Goal: Information Seeking & Learning: Learn about a topic

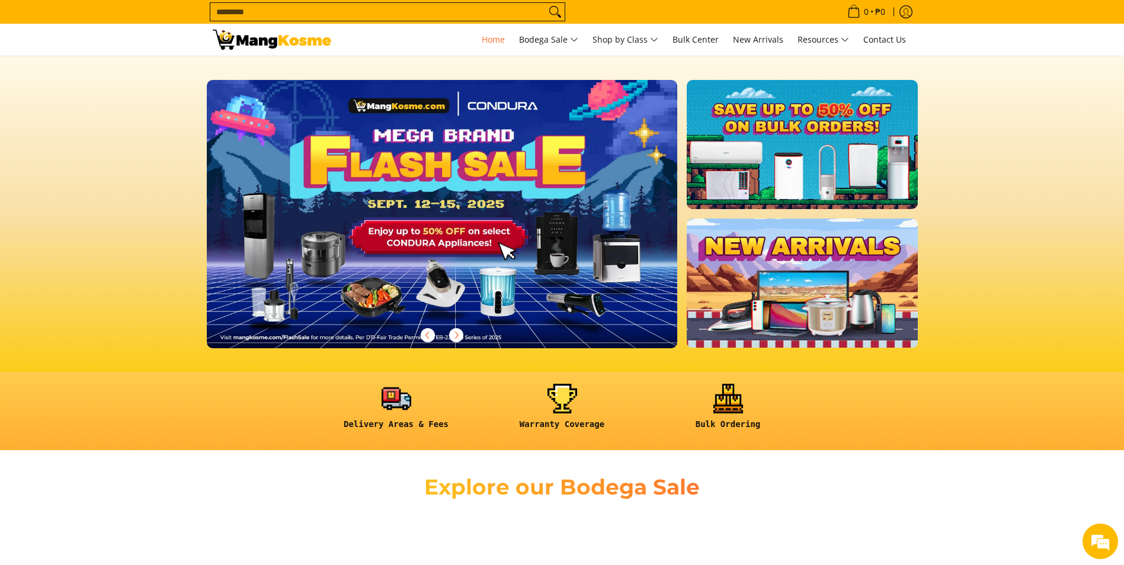
click at [436, 244] on img at bounding box center [442, 214] width 481 height 274
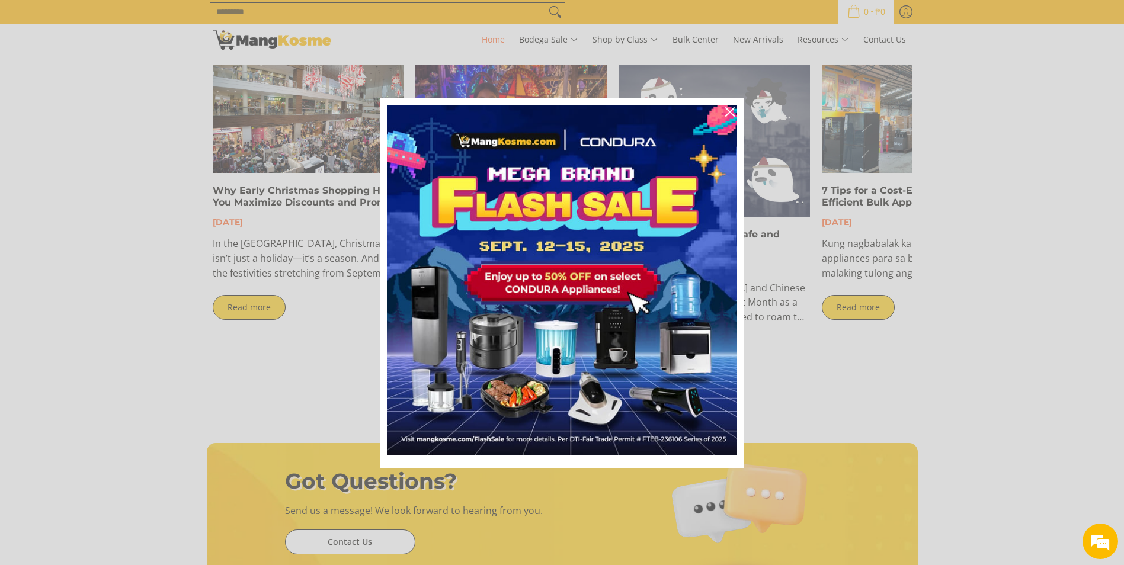
scroll to position [0, 942]
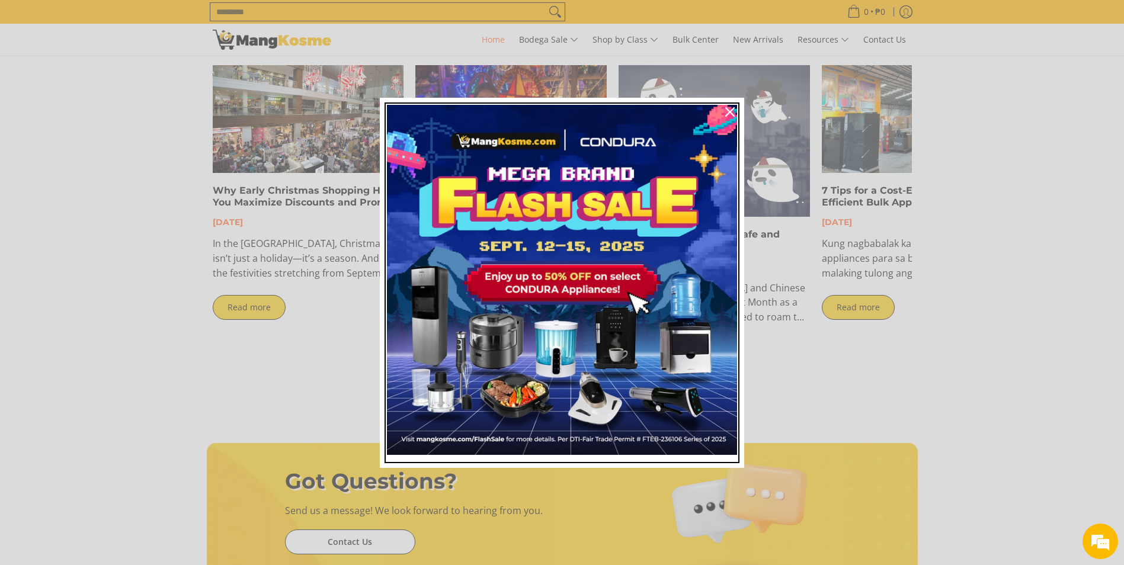
click at [581, 290] on img "Marketing offer form" at bounding box center [562, 280] width 350 height 350
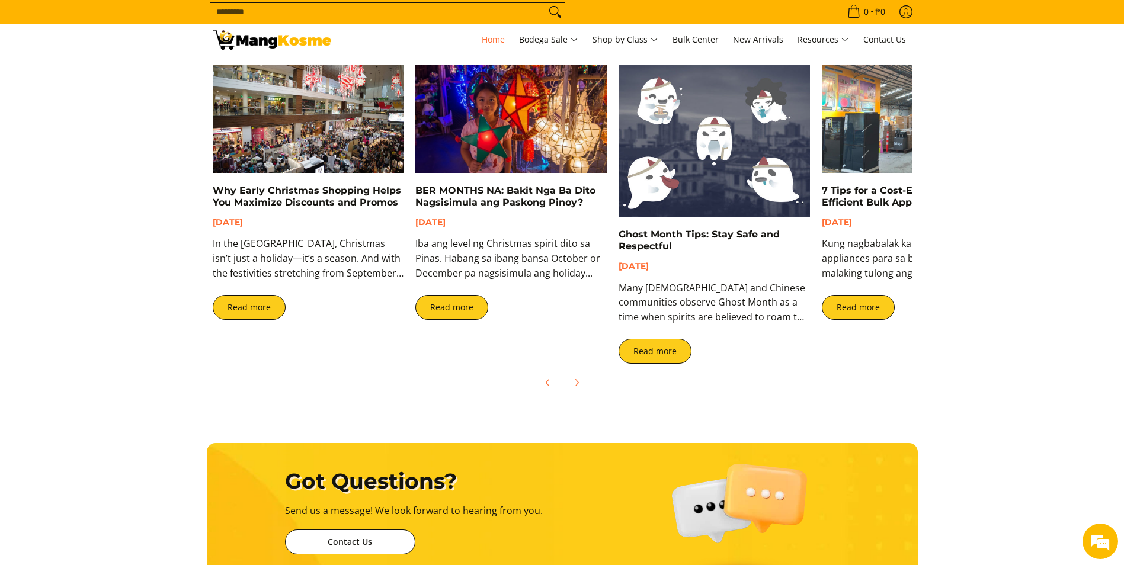
scroll to position [0, 1413]
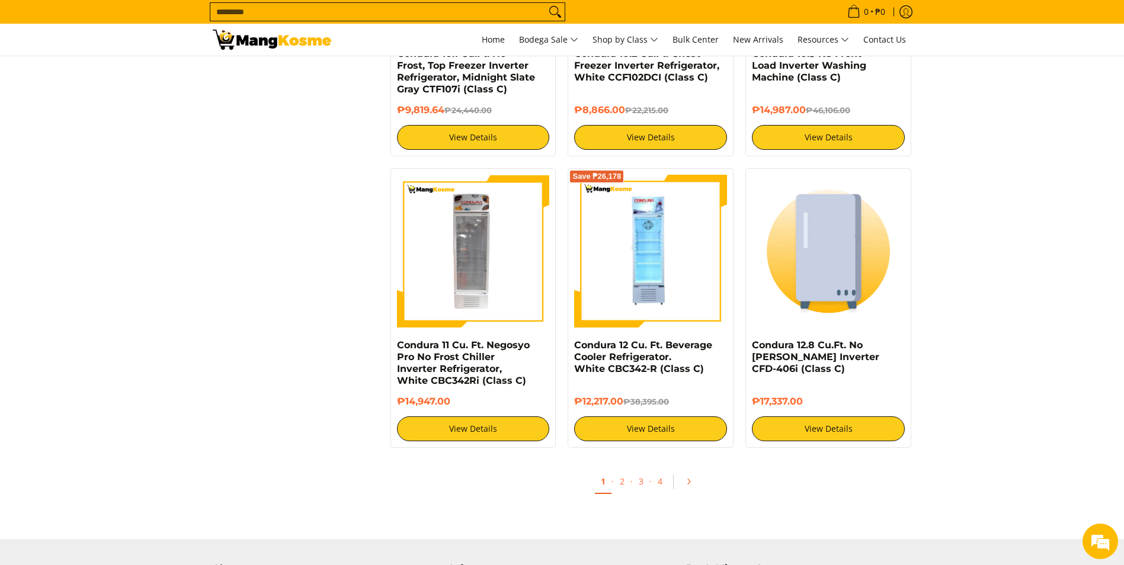
scroll to position [2251, 0]
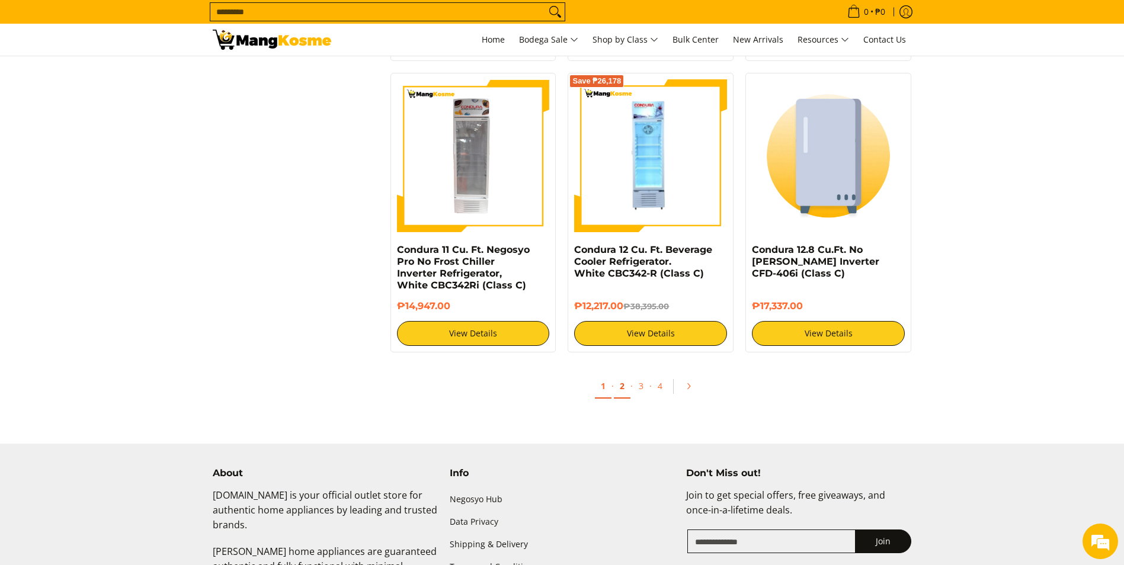
click at [616, 392] on link "2" at bounding box center [622, 386] width 17 height 24
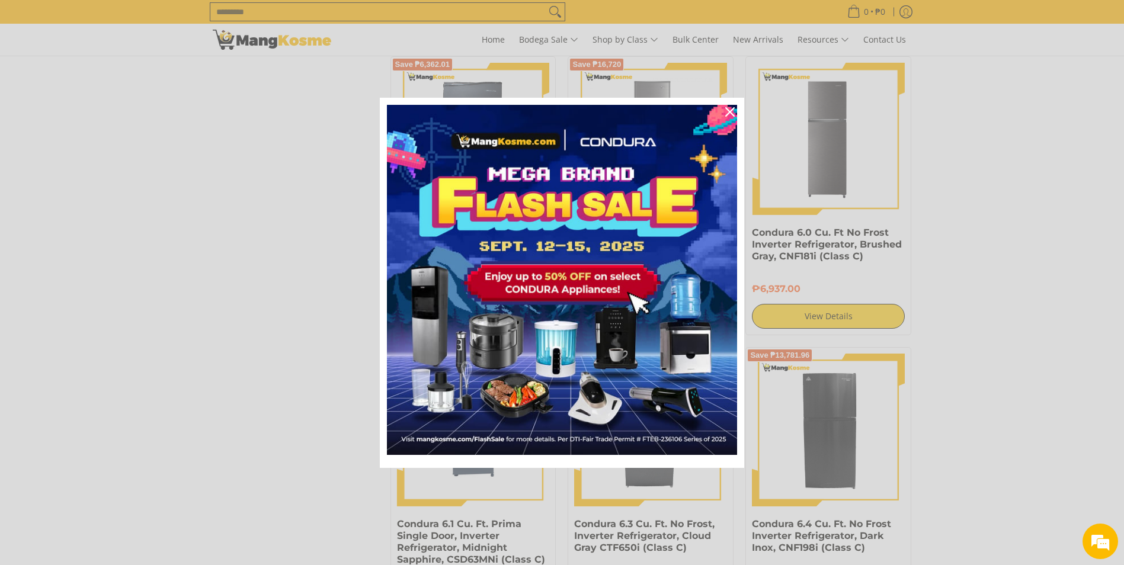
scroll to position [1718, 0]
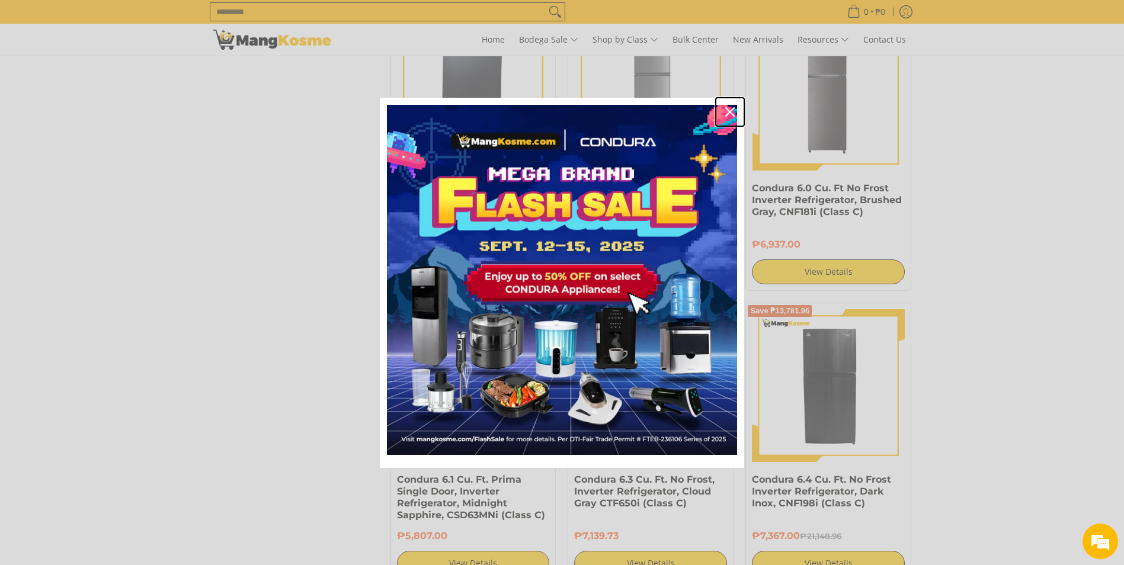
click at [728, 113] on icon "close icon" at bounding box center [729, 111] width 9 height 9
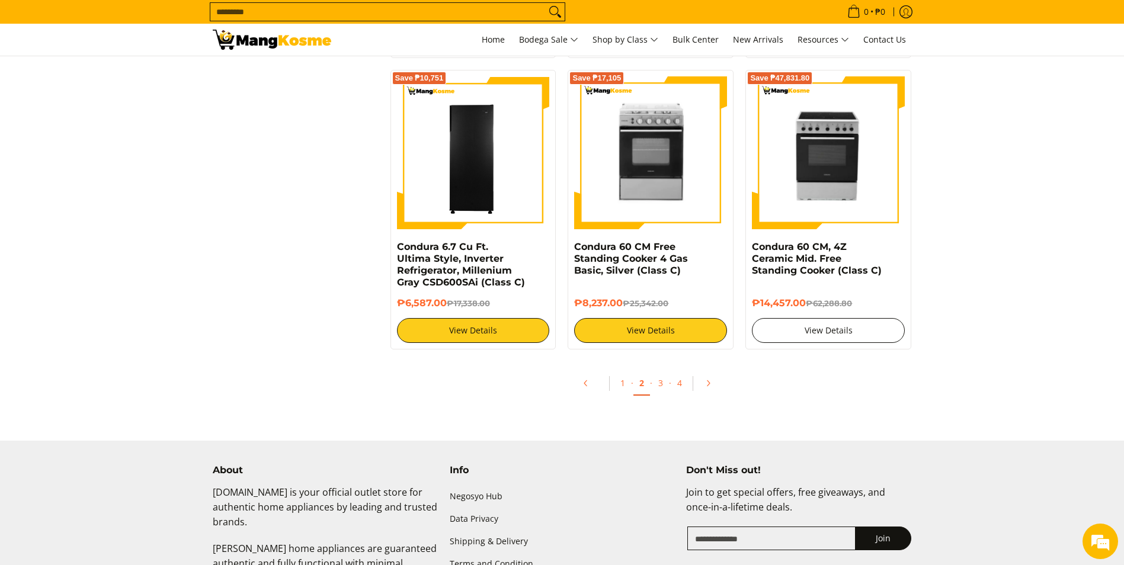
scroll to position [2251, 0]
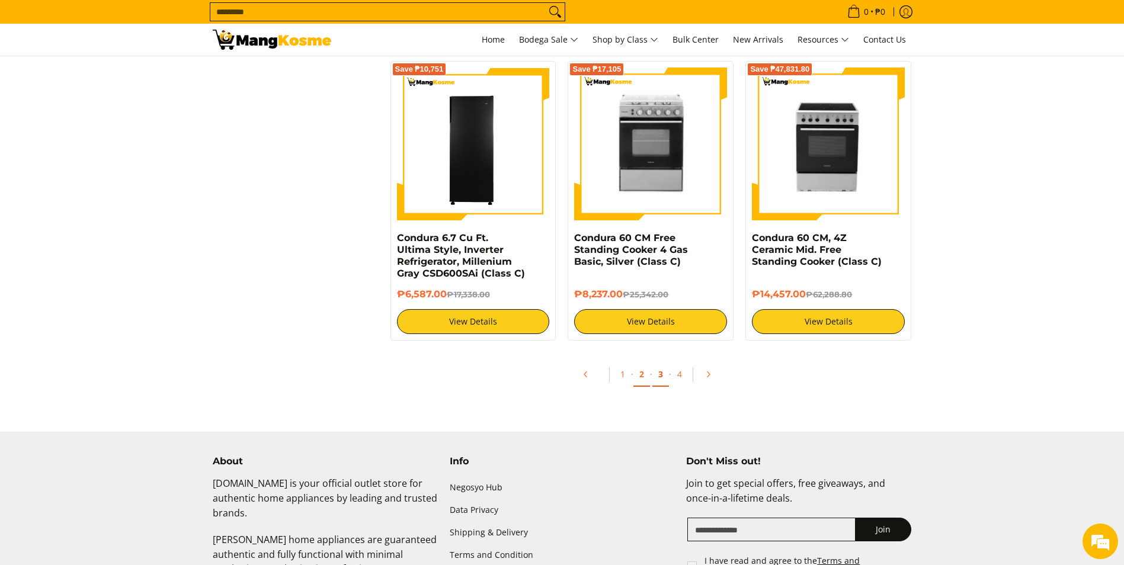
click at [664, 376] on link "3" at bounding box center [660, 375] width 17 height 24
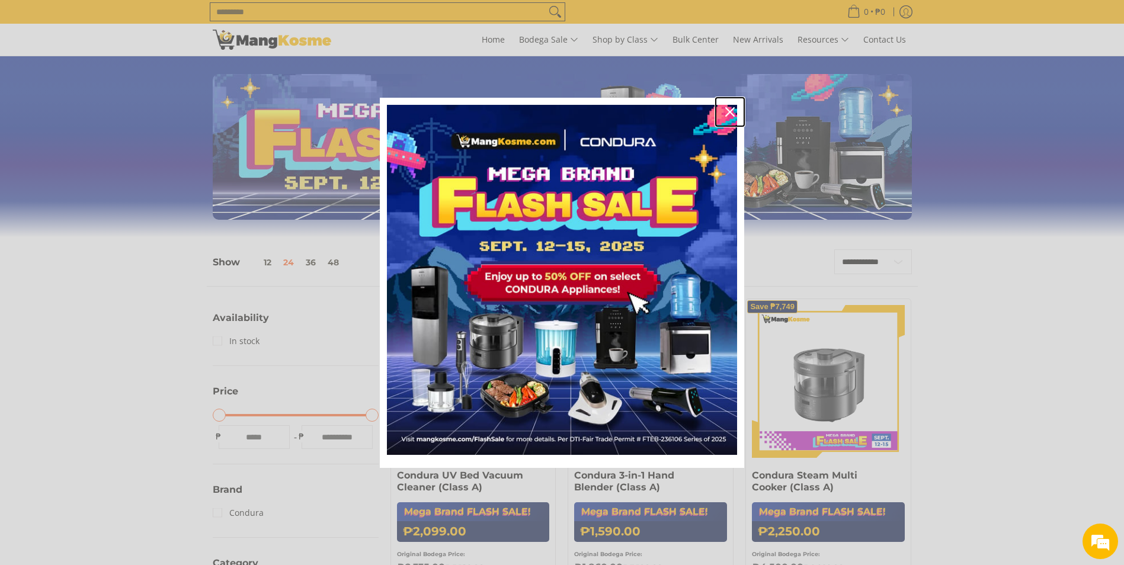
click at [735, 113] on div "Close" at bounding box center [729, 112] width 19 height 19
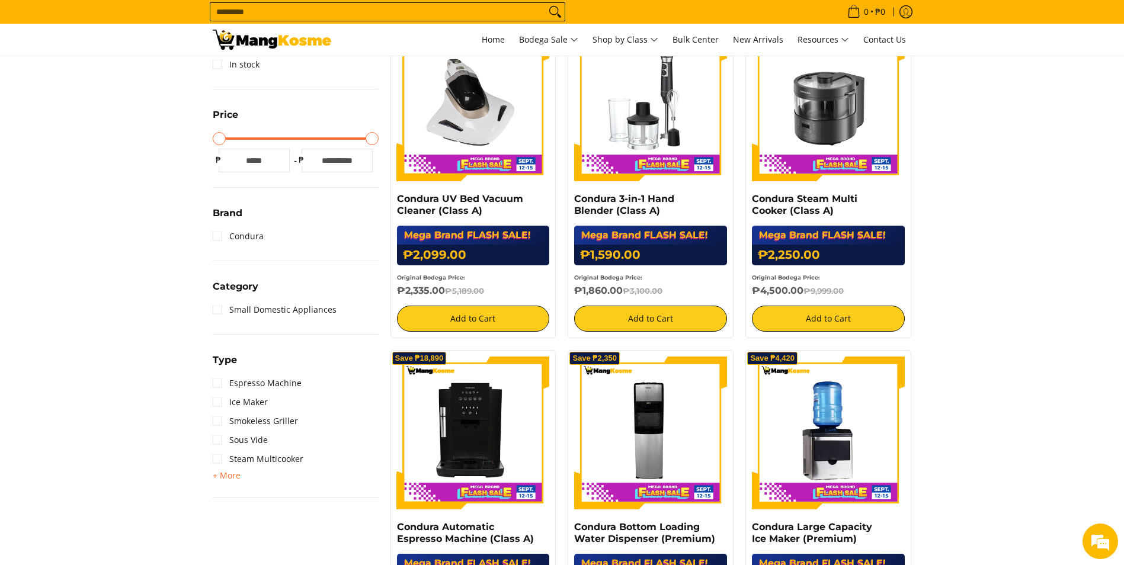
scroll to position [355, 0]
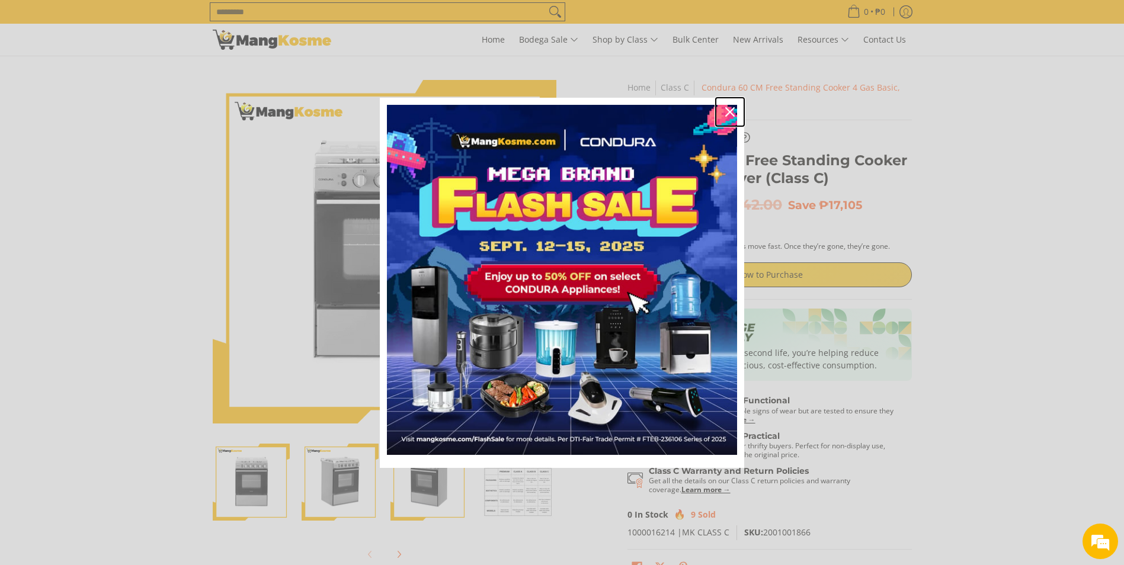
click at [728, 109] on icon "close icon" at bounding box center [729, 111] width 9 height 9
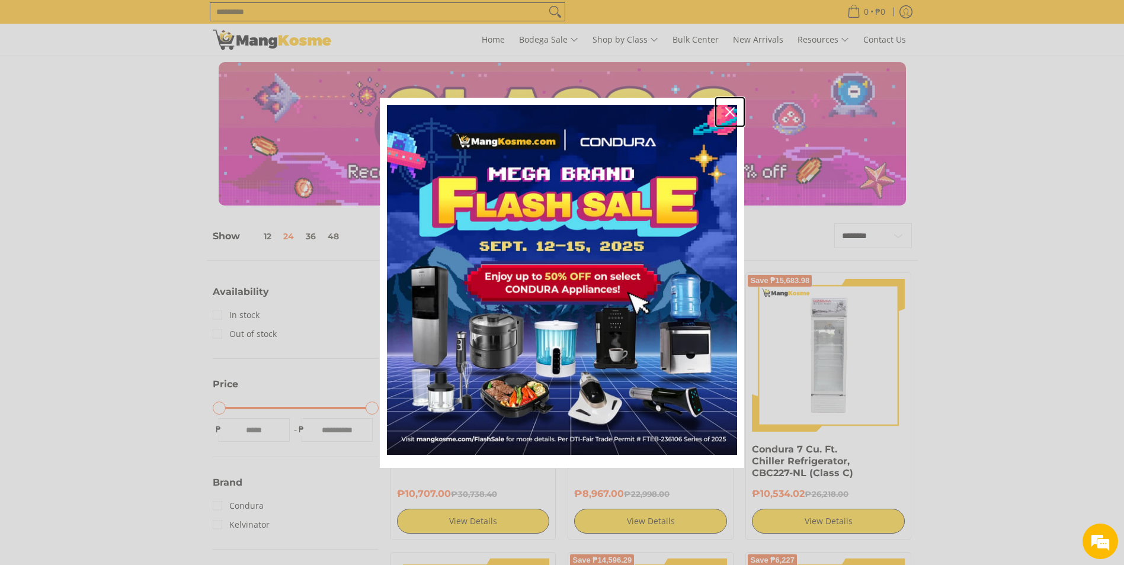
drag, startPoint x: 729, startPoint y: 114, endPoint x: 744, endPoint y: 144, distance: 33.4
click at [729, 114] on icon "close icon" at bounding box center [729, 111] width 9 height 9
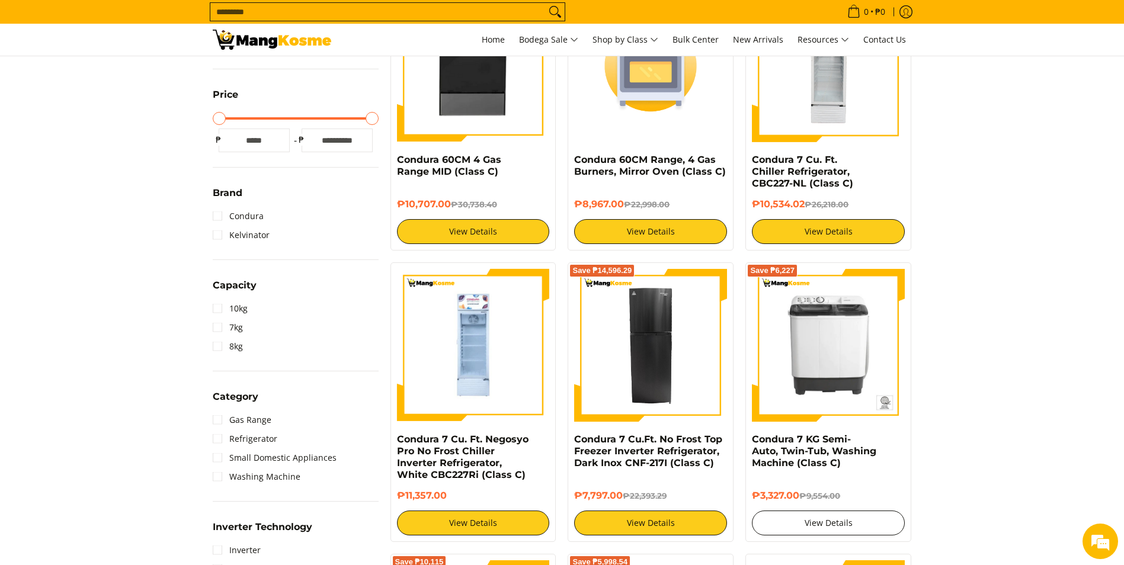
scroll to position [296, 0]
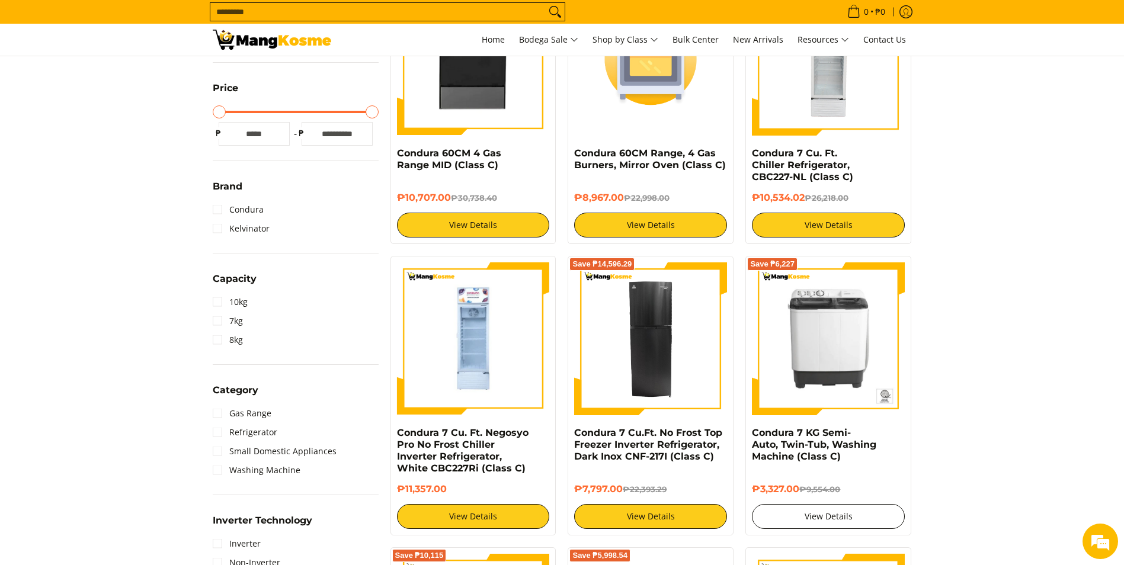
click at [835, 511] on link "View Details" at bounding box center [828, 516] width 153 height 25
